Goal: Task Accomplishment & Management: Use online tool/utility

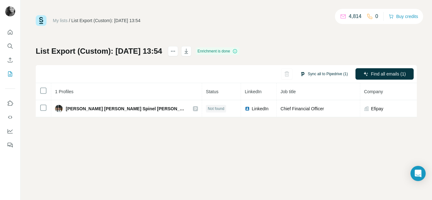
click at [332, 74] on button "Sync all to Pipedrive (1)" at bounding box center [323, 73] width 57 height 9
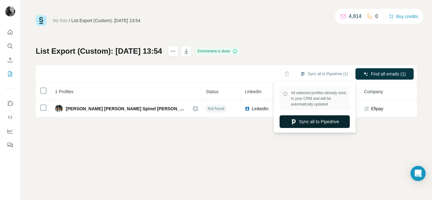
click at [315, 122] on button "Sync all to Pipedrive" at bounding box center [314, 121] width 70 height 13
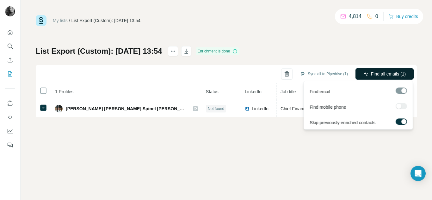
click at [385, 71] on span "Find all emails (1)" at bounding box center [388, 74] width 35 height 6
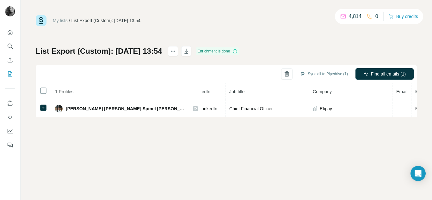
scroll to position [0, 107]
